Goal: Find specific page/section: Find specific page/section

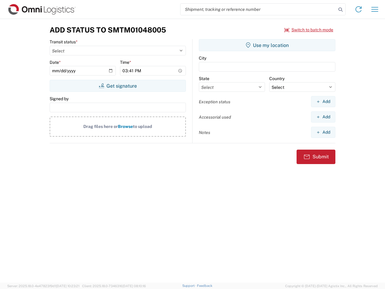
click at [259, 9] on input "search" at bounding box center [259, 9] width 156 height 11
click at [341, 10] on icon at bounding box center [341, 9] width 8 height 8
click at [359, 9] on icon at bounding box center [359, 10] width 10 height 10
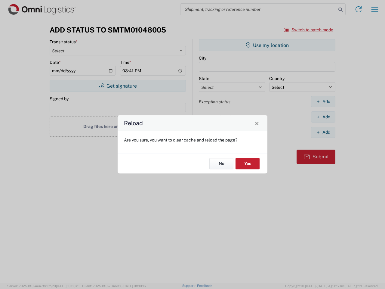
click at [375, 9] on div "Reload Are you sure, you want to clear cache and reload the page? No Yes" at bounding box center [192, 144] width 385 height 289
click at [309, 30] on div "Reload Are you sure, you want to clear cache and reload the page? No Yes" at bounding box center [192, 144] width 385 height 289
click at [118, 86] on div "Reload Are you sure, you want to clear cache and reload the page? No Yes" at bounding box center [192, 144] width 385 height 289
click at [267, 45] on div "Reload Are you sure, you want to clear cache and reload the page? No Yes" at bounding box center [192, 144] width 385 height 289
click at [323, 101] on div "Reload Are you sure, you want to clear cache and reload the page? No Yes" at bounding box center [192, 144] width 385 height 289
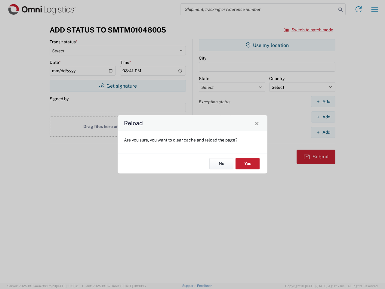
click at [323, 117] on div "Reload Are you sure, you want to clear cache and reload the page? No Yes" at bounding box center [192, 144] width 385 height 289
click at [323, 132] on div "Reload Are you sure, you want to clear cache and reload the page? No Yes" at bounding box center [192, 144] width 385 height 289
